Goal: Task Accomplishment & Management: Complete application form

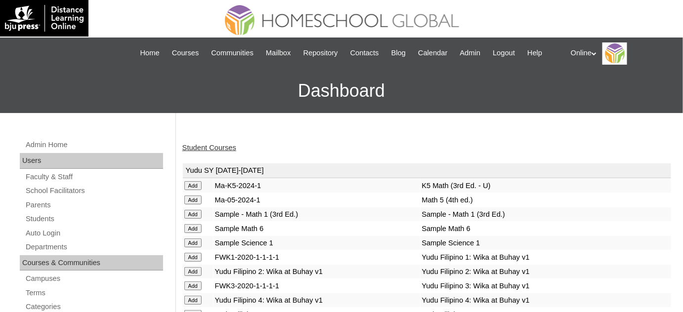
click at [194, 147] on link "Student Courses" at bounding box center [209, 148] width 54 height 8
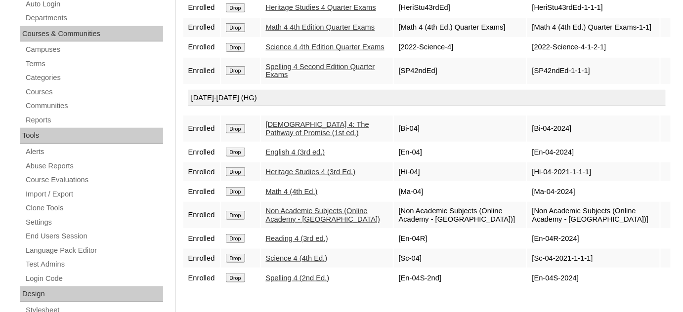
scroll to position [45, 0]
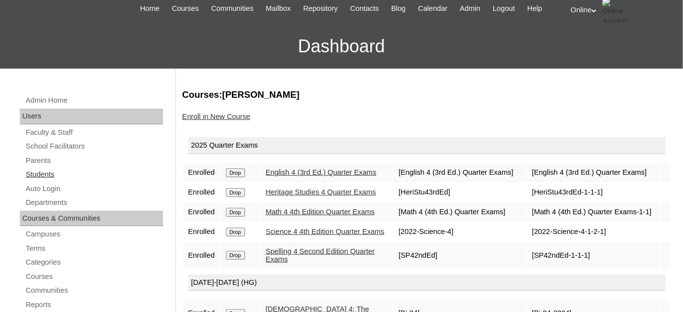
click at [106, 175] on link "Students" at bounding box center [94, 175] width 138 height 12
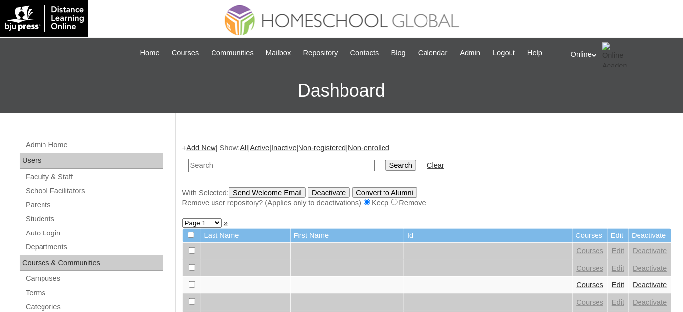
click at [273, 163] on input "text" at bounding box center [281, 165] width 186 height 13
type input "klay"
click at [386, 160] on input "Search" at bounding box center [401, 165] width 31 height 11
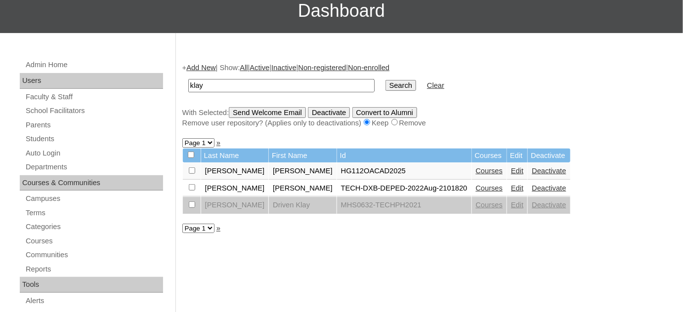
scroll to position [89, 0]
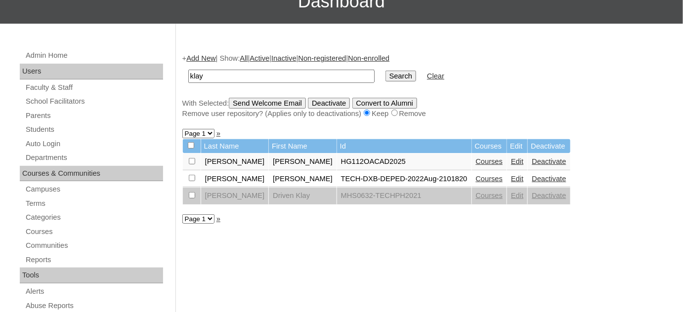
click at [476, 162] on link "Courses" at bounding box center [489, 162] width 27 height 8
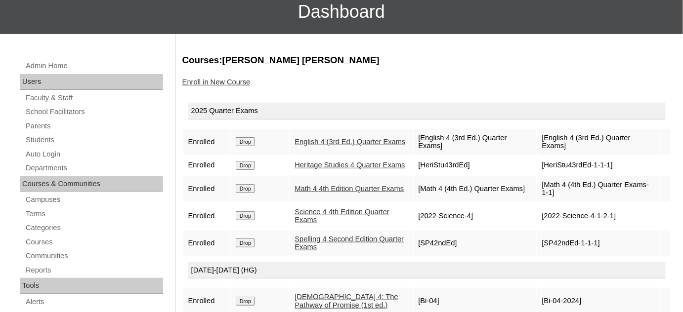
scroll to position [45, 0]
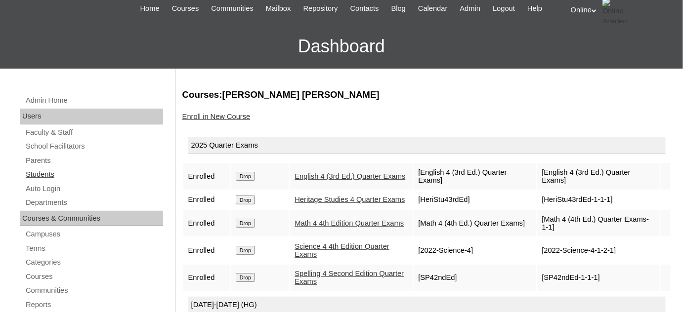
click at [65, 174] on link "Students" at bounding box center [94, 175] width 138 height 12
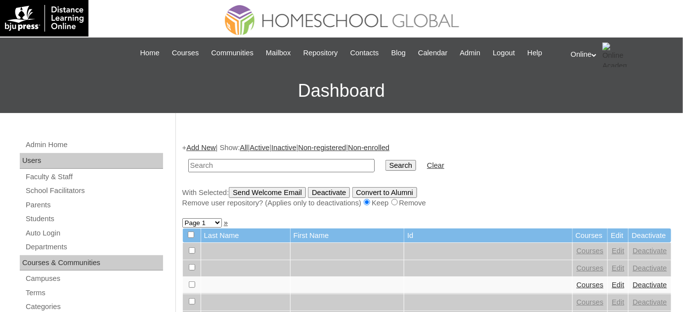
click at [273, 164] on input "text" at bounding box center [281, 165] width 186 height 13
type input "z"
type input "raniaga"
click at [386, 160] on input "Search" at bounding box center [401, 165] width 31 height 11
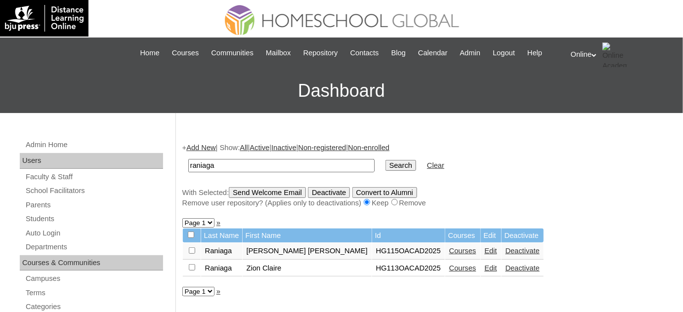
click at [449, 267] on link "Courses" at bounding box center [462, 269] width 27 height 8
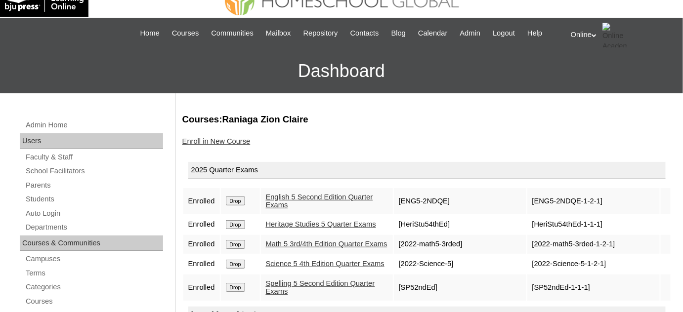
scroll to position [45, 0]
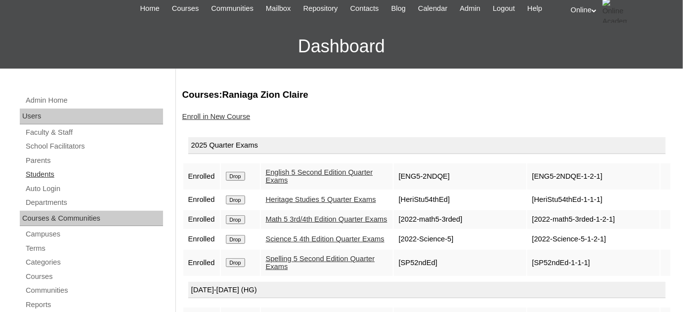
click at [51, 174] on link "Students" at bounding box center [94, 175] width 138 height 12
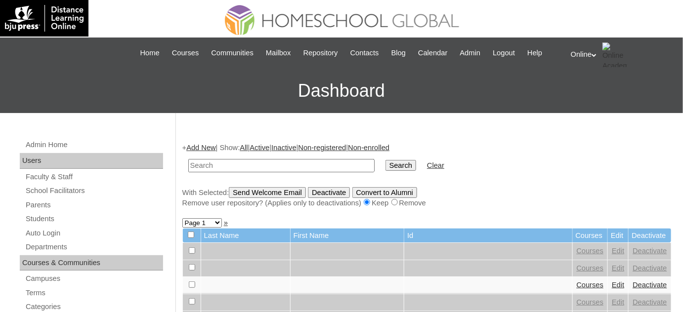
click at [285, 164] on input "text" at bounding box center [281, 165] width 186 height 13
type input "rafael miguel"
click at [386, 160] on input "Search" at bounding box center [401, 165] width 31 height 11
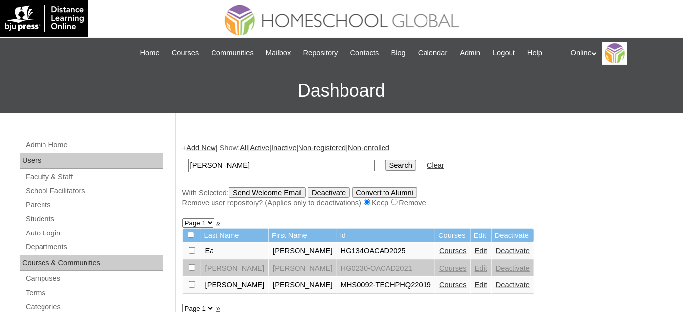
click at [440, 249] on link "Courses" at bounding box center [453, 251] width 27 height 8
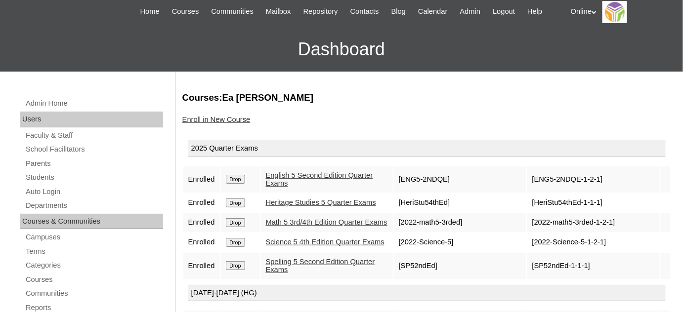
scroll to position [45, 0]
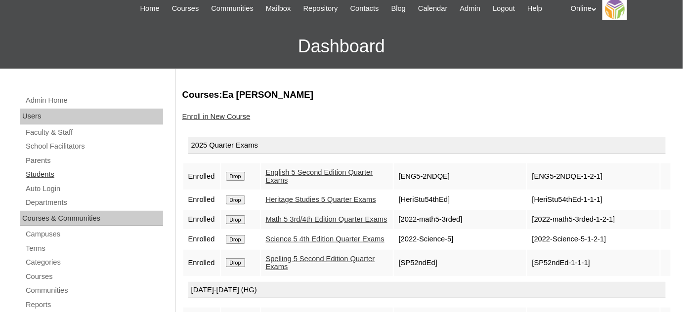
click at [83, 169] on link "Students" at bounding box center [94, 175] width 138 height 12
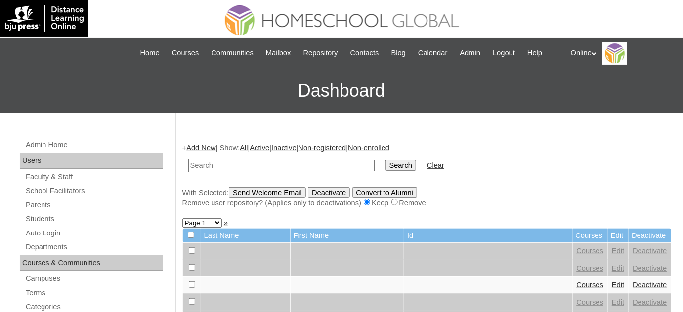
click at [281, 171] on td at bounding box center [281, 165] width 196 height 23
click at [279, 168] on input "text" at bounding box center [281, 165] width 186 height 13
type input "benitez"
click at [386, 160] on input "Search" at bounding box center [401, 165] width 31 height 11
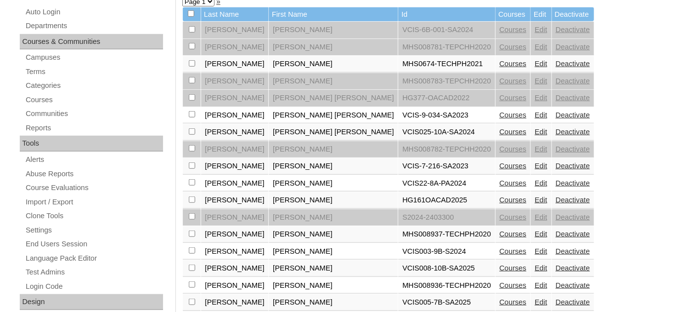
scroll to position [224, 0]
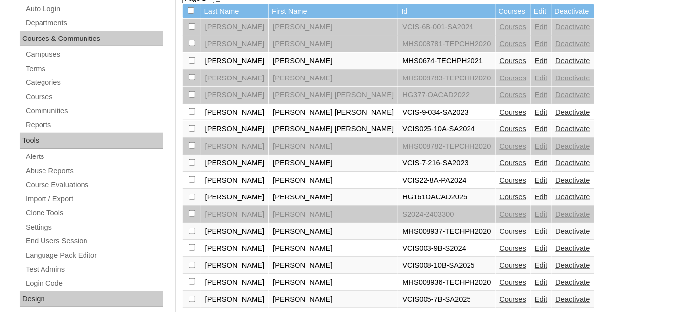
click at [500, 197] on link "Courses" at bounding box center [513, 197] width 27 height 8
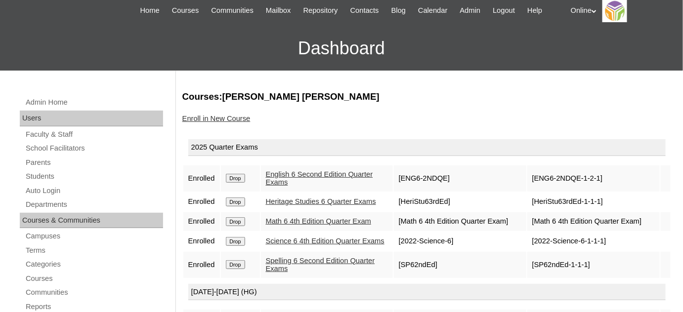
scroll to position [45, 0]
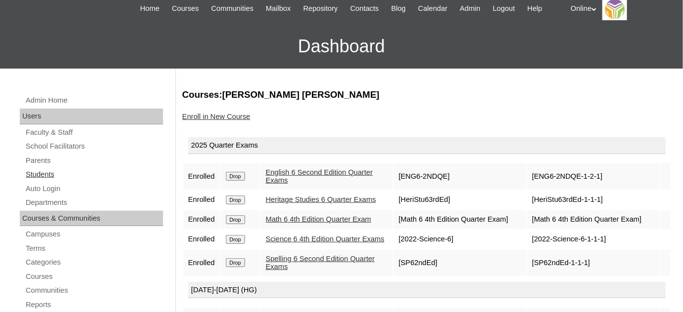
click at [60, 171] on link "Students" at bounding box center [94, 175] width 138 height 12
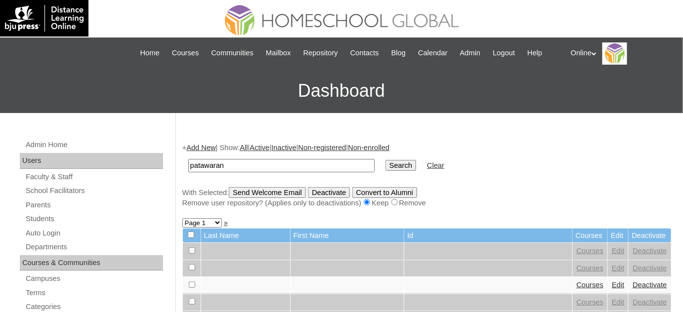
type input "patawaran"
click at [386, 160] on input "Search" at bounding box center [401, 165] width 31 height 11
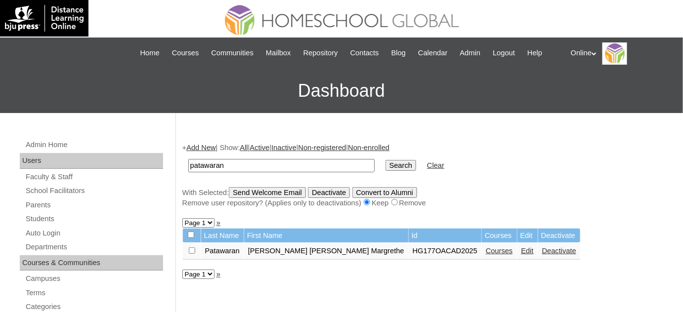
click at [486, 251] on link "Courses" at bounding box center [499, 251] width 27 height 8
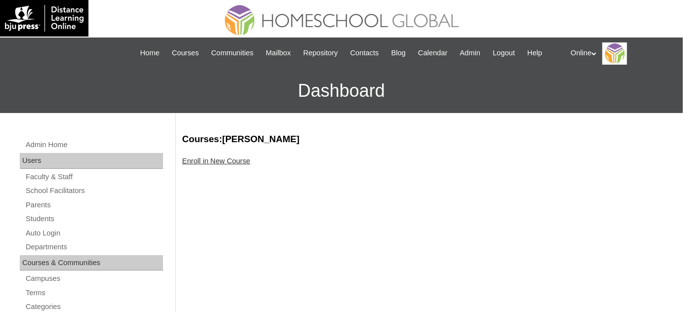
click at [237, 164] on link "Enroll in New Course" at bounding box center [216, 161] width 68 height 8
click at [216, 163] on link "Enroll in New Course" at bounding box center [216, 161] width 68 height 8
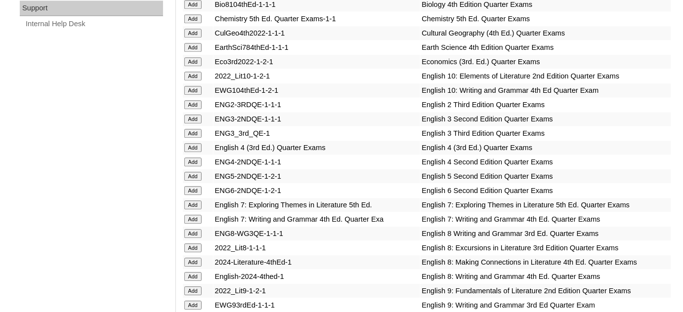
scroll to position [764, 0]
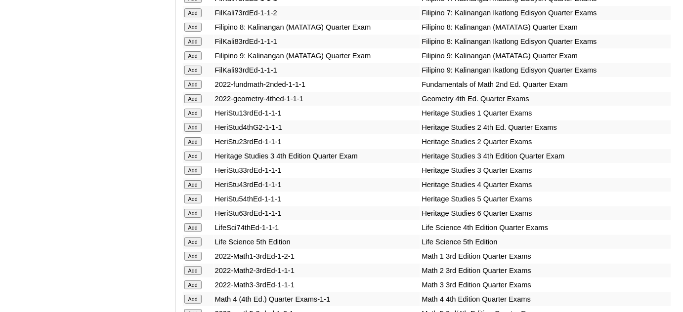
scroll to position [1213, 0]
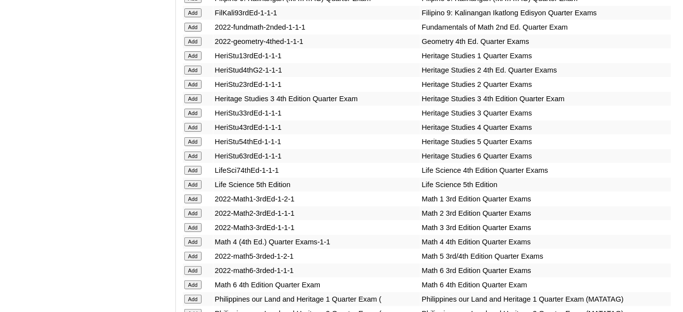
scroll to position [1258, 0]
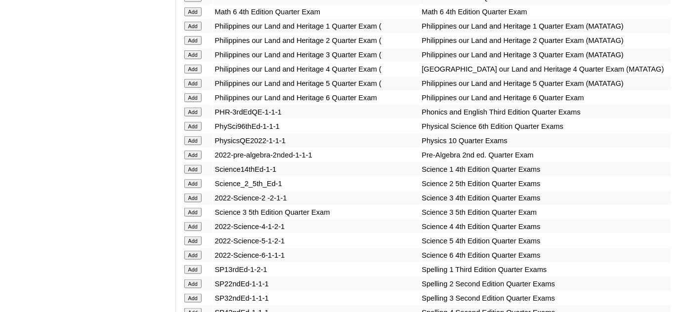
scroll to position [1573, 0]
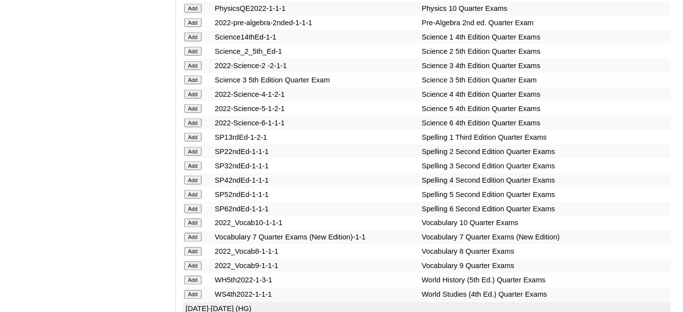
scroll to position [1663, 0]
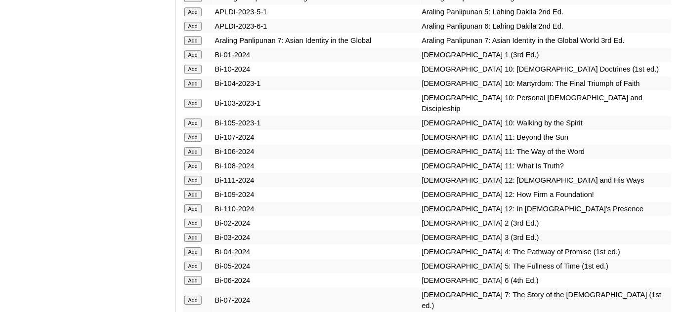
scroll to position [2202, 0]
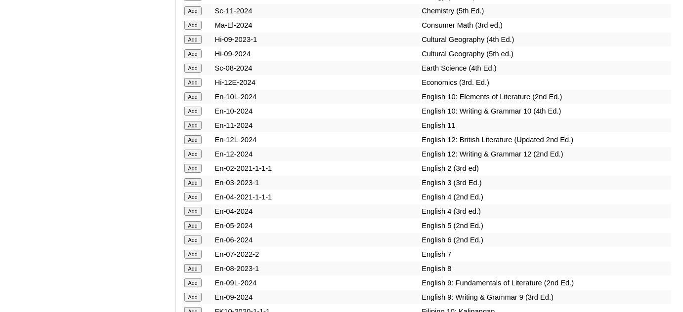
scroll to position [2517, 0]
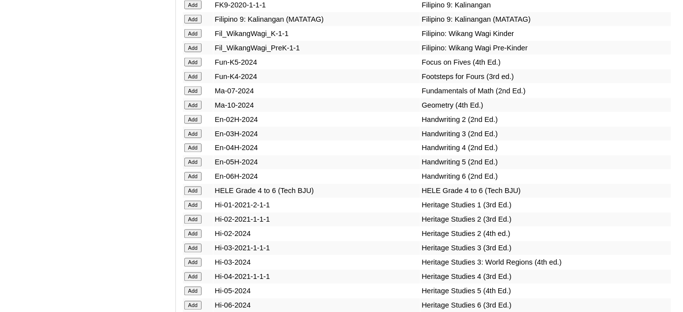
scroll to position [3011, 0]
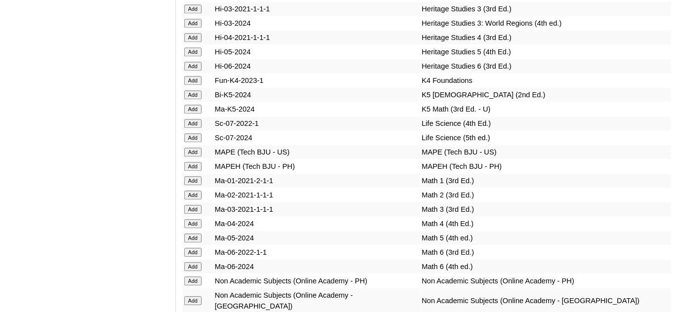
scroll to position [3236, 0]
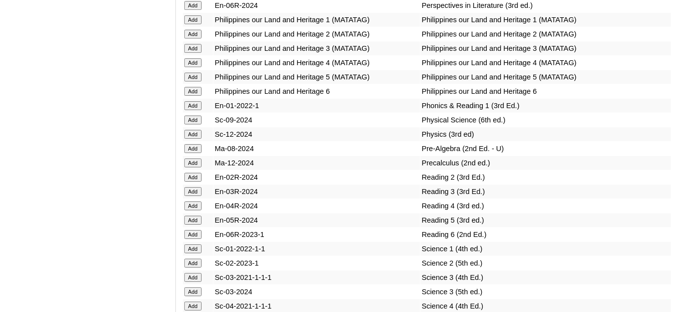
scroll to position [3551, 0]
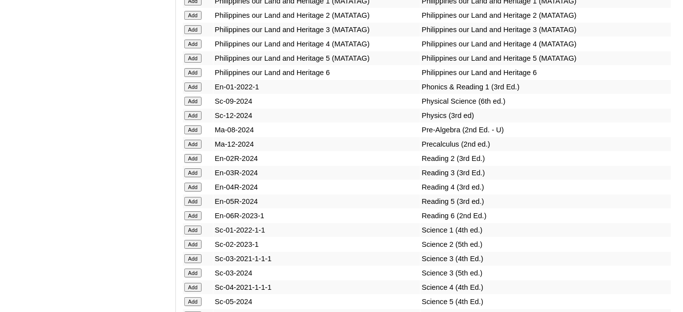
scroll to position [3596, 0]
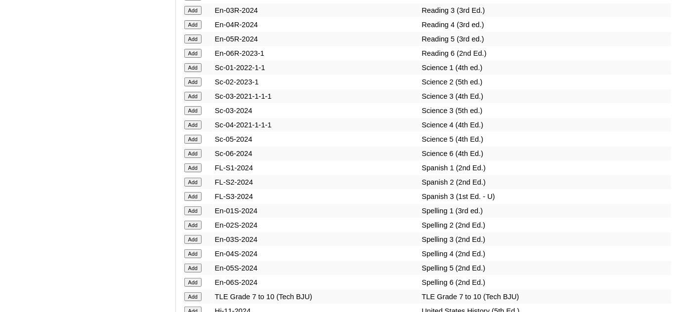
scroll to position [3731, 0]
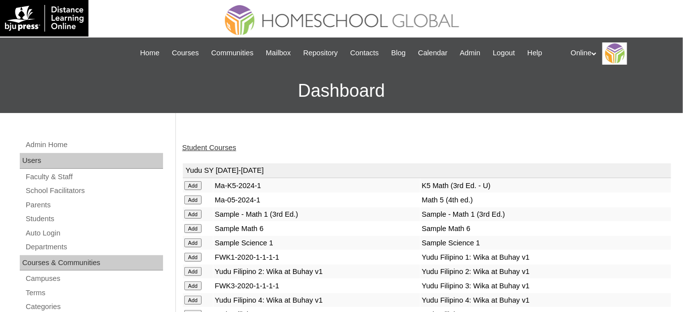
click at [201, 146] on link "Student Courses" at bounding box center [209, 148] width 54 height 8
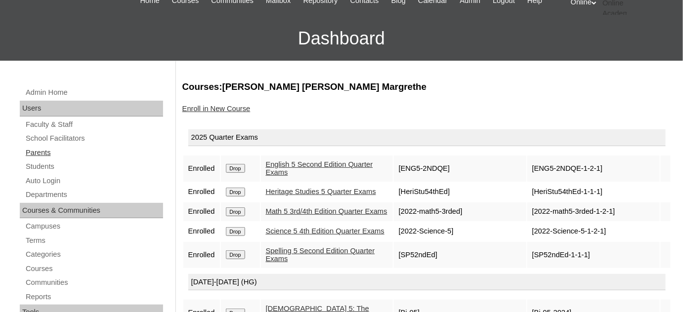
scroll to position [45, 0]
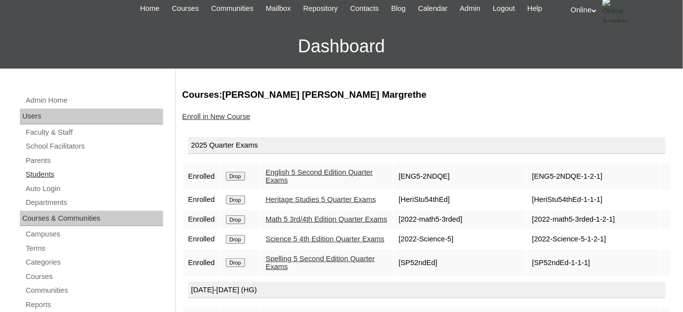
click at [40, 175] on link "Students" at bounding box center [94, 175] width 138 height 12
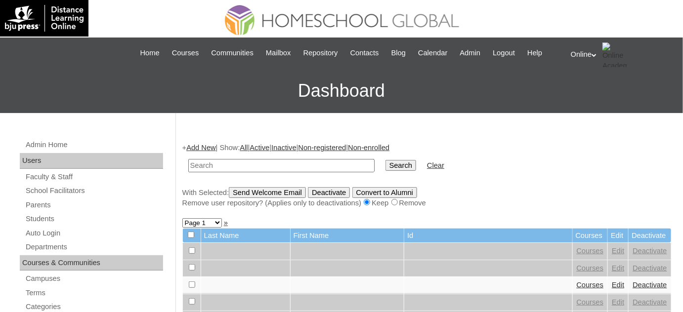
click at [254, 164] on input "text" at bounding box center [281, 165] width 186 height 13
click at [233, 164] on input "text" at bounding box center [281, 165] width 186 height 13
type input "amelia ann"
click at [386, 160] on input "Search" at bounding box center [401, 165] width 31 height 11
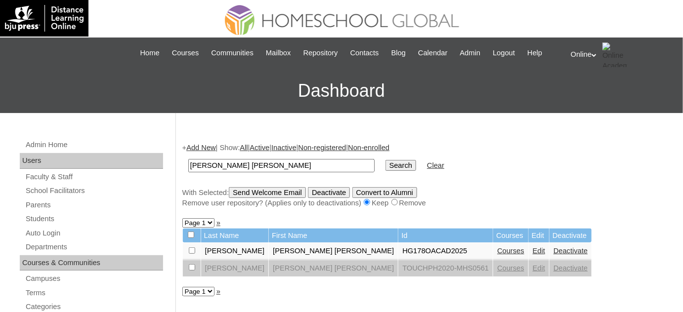
click at [497, 252] on link "Courses" at bounding box center [510, 251] width 27 height 8
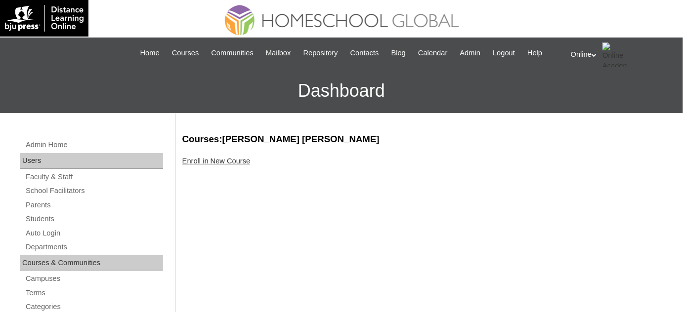
click at [243, 162] on link "Enroll in New Course" at bounding box center [216, 161] width 68 height 8
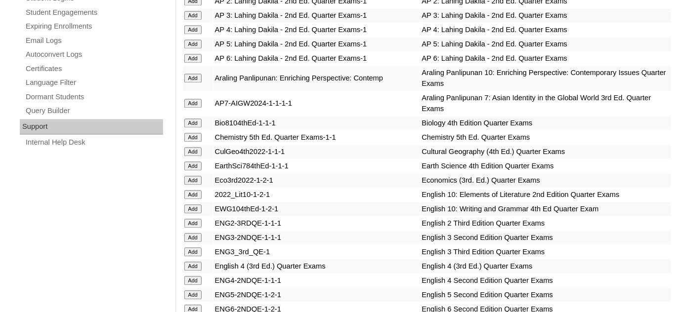
scroll to position [674, 0]
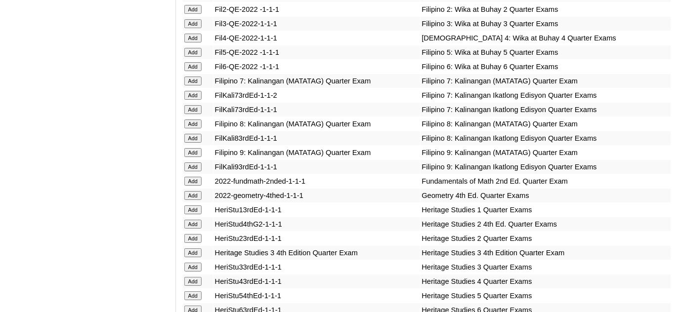
scroll to position [1123, 0]
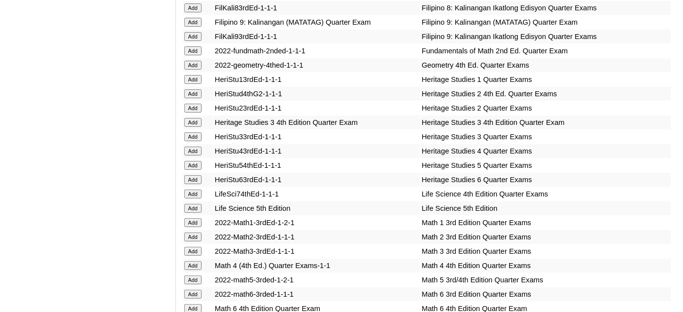
scroll to position [1258, 0]
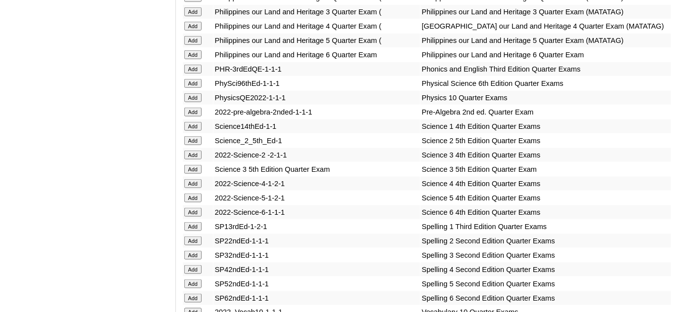
scroll to position [1573, 0]
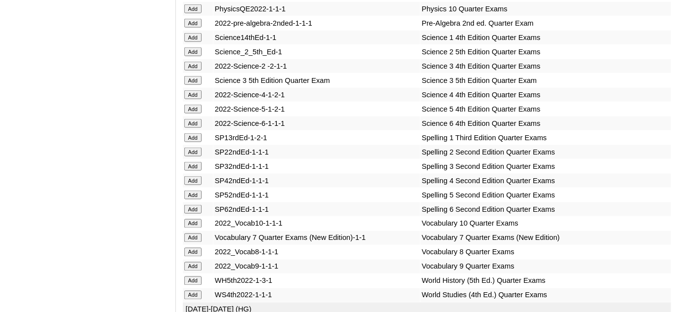
scroll to position [1663, 0]
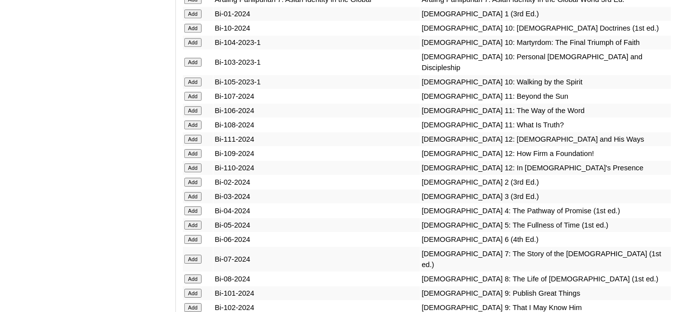
scroll to position [2202, 0]
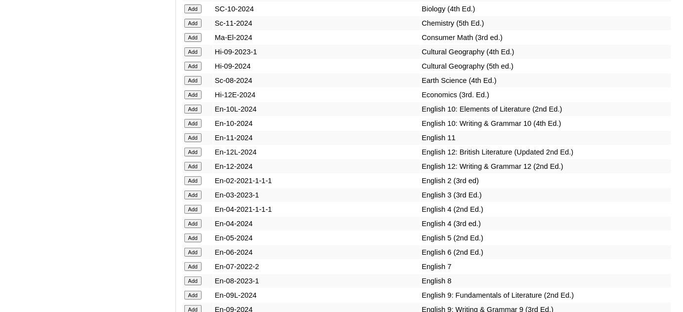
scroll to position [2517, 0]
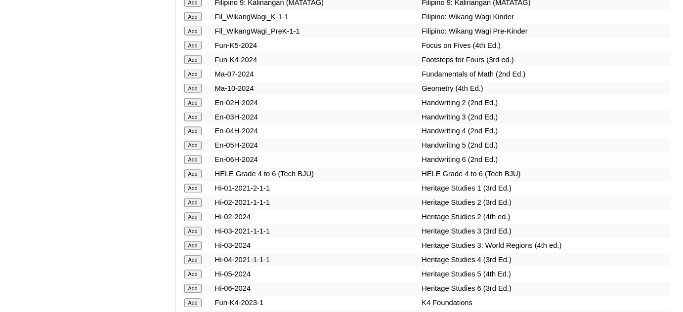
scroll to position [3011, 0]
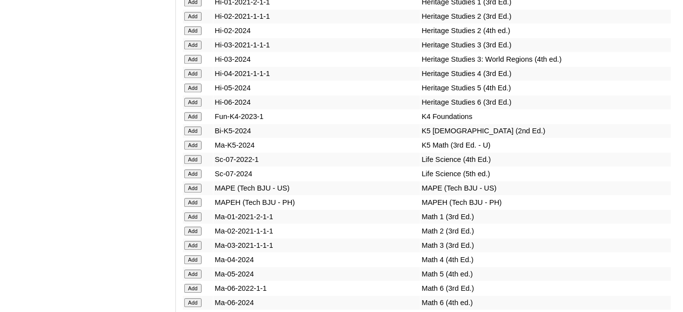
scroll to position [3236, 0]
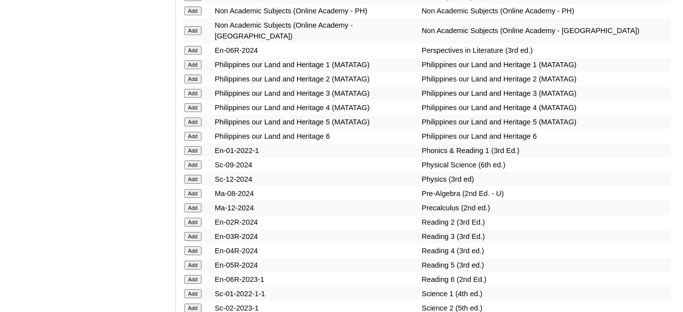
scroll to position [3506, 0]
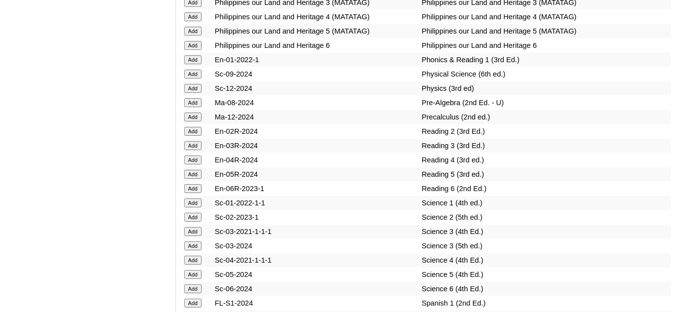
scroll to position [3596, 0]
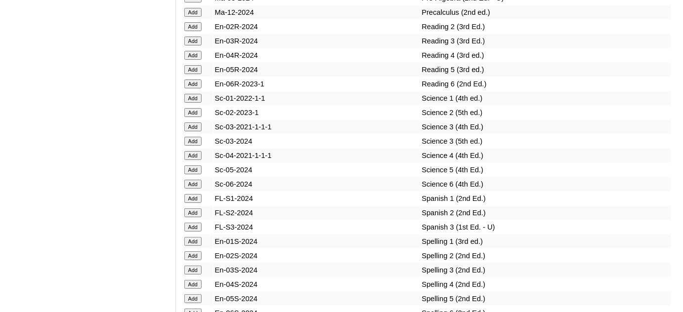
scroll to position [3731, 0]
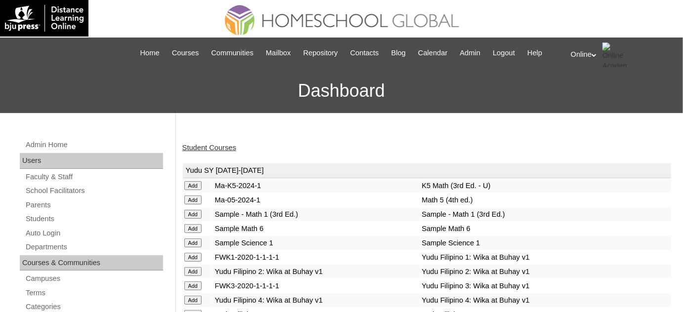
click at [225, 146] on link "Student Courses" at bounding box center [209, 148] width 54 height 8
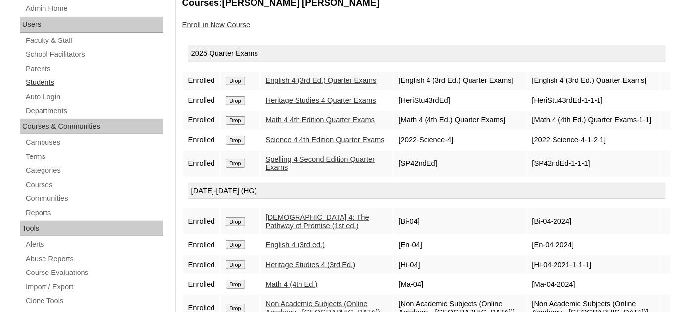
scroll to position [134, 0]
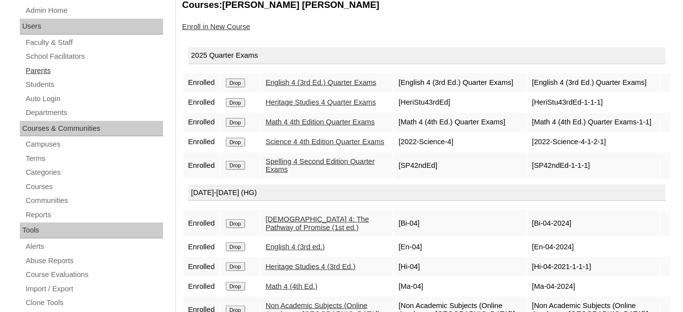
click at [51, 72] on link "Parents" at bounding box center [94, 71] width 138 height 12
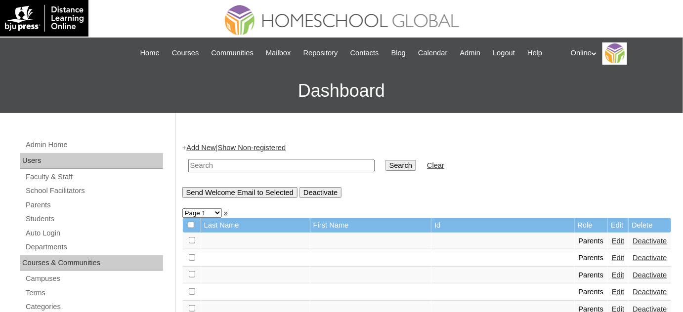
click at [201, 145] on link "Add New" at bounding box center [200, 148] width 29 height 8
